Goal: Task Accomplishment & Management: Complete application form

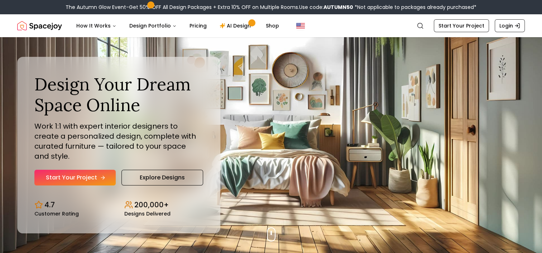
click at [98, 175] on link "Start Your Project" at bounding box center [74, 178] width 81 height 16
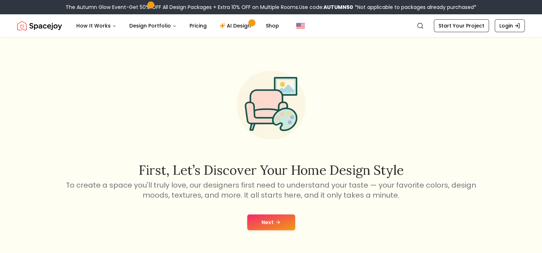
click at [268, 226] on button "Next" at bounding box center [271, 223] width 48 height 16
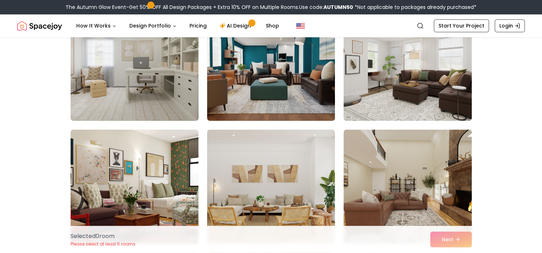
scroll to position [954, 0]
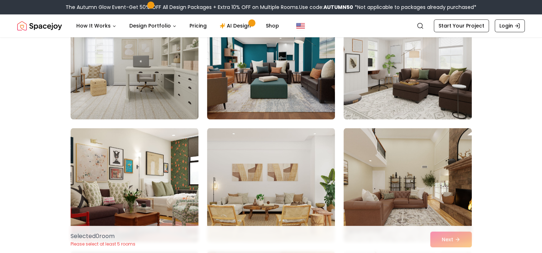
click at [444, 242] on div "Selected 0 room Please select at least 5 rooms Next" at bounding box center [271, 239] width 412 height 27
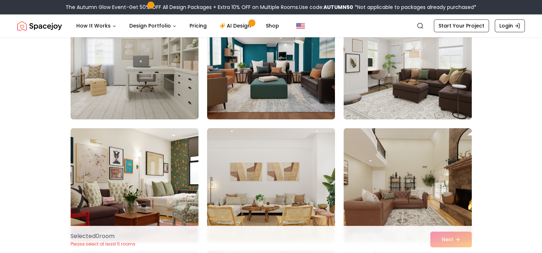
click at [259, 185] on img at bounding box center [271, 185] width 134 height 120
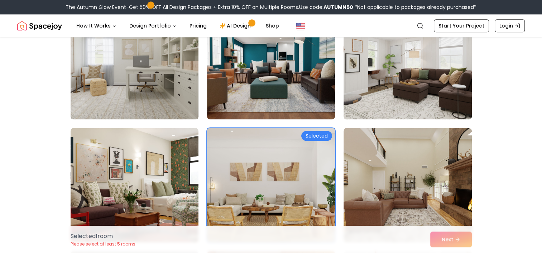
click at [259, 185] on img at bounding box center [271, 185] width 134 height 120
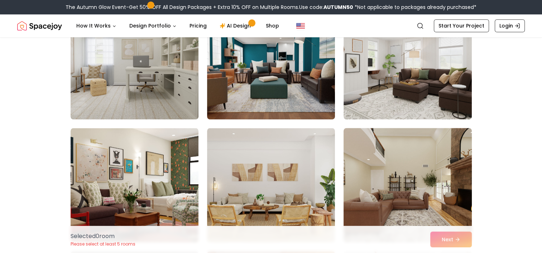
click at [402, 203] on img at bounding box center [407, 185] width 134 height 120
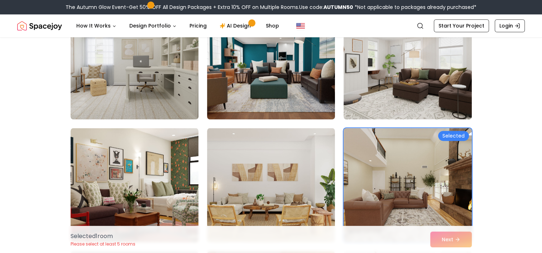
click at [451, 242] on div "Selected 1 room Please select at least 5 rooms Next" at bounding box center [271, 239] width 412 height 27
